Goal: Task Accomplishment & Management: Use online tool/utility

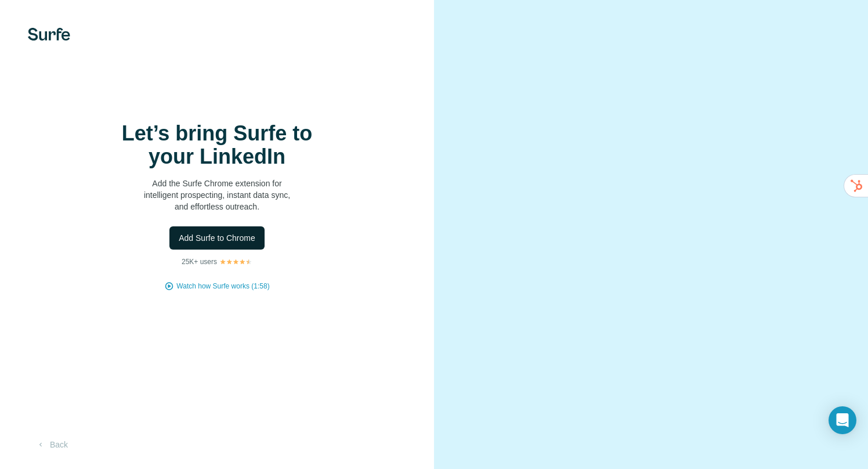
click at [236, 243] on span "Add Surfe to Chrome" at bounding box center [217, 238] width 77 height 12
click at [225, 232] on span "Add Surfe to Chrome" at bounding box center [217, 238] width 77 height 12
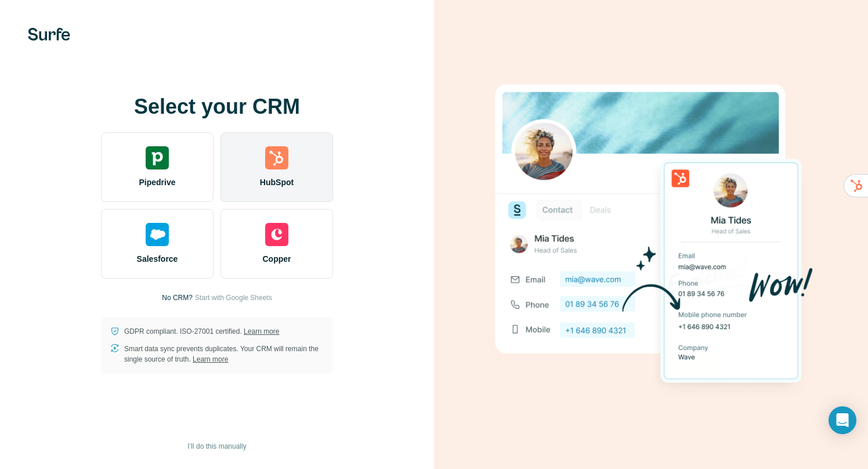
click at [272, 172] on div "HubSpot" at bounding box center [276, 167] width 113 height 70
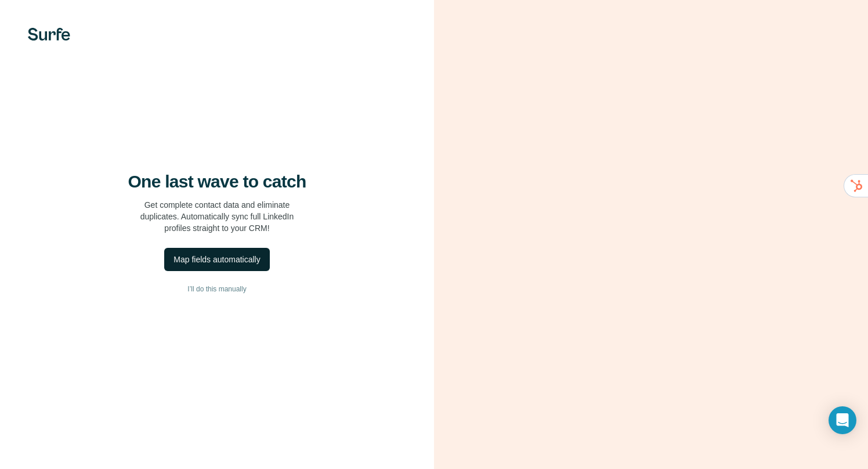
click at [240, 256] on div "Map fields automatically" at bounding box center [216, 259] width 86 height 12
